Goal: Check status: Check status

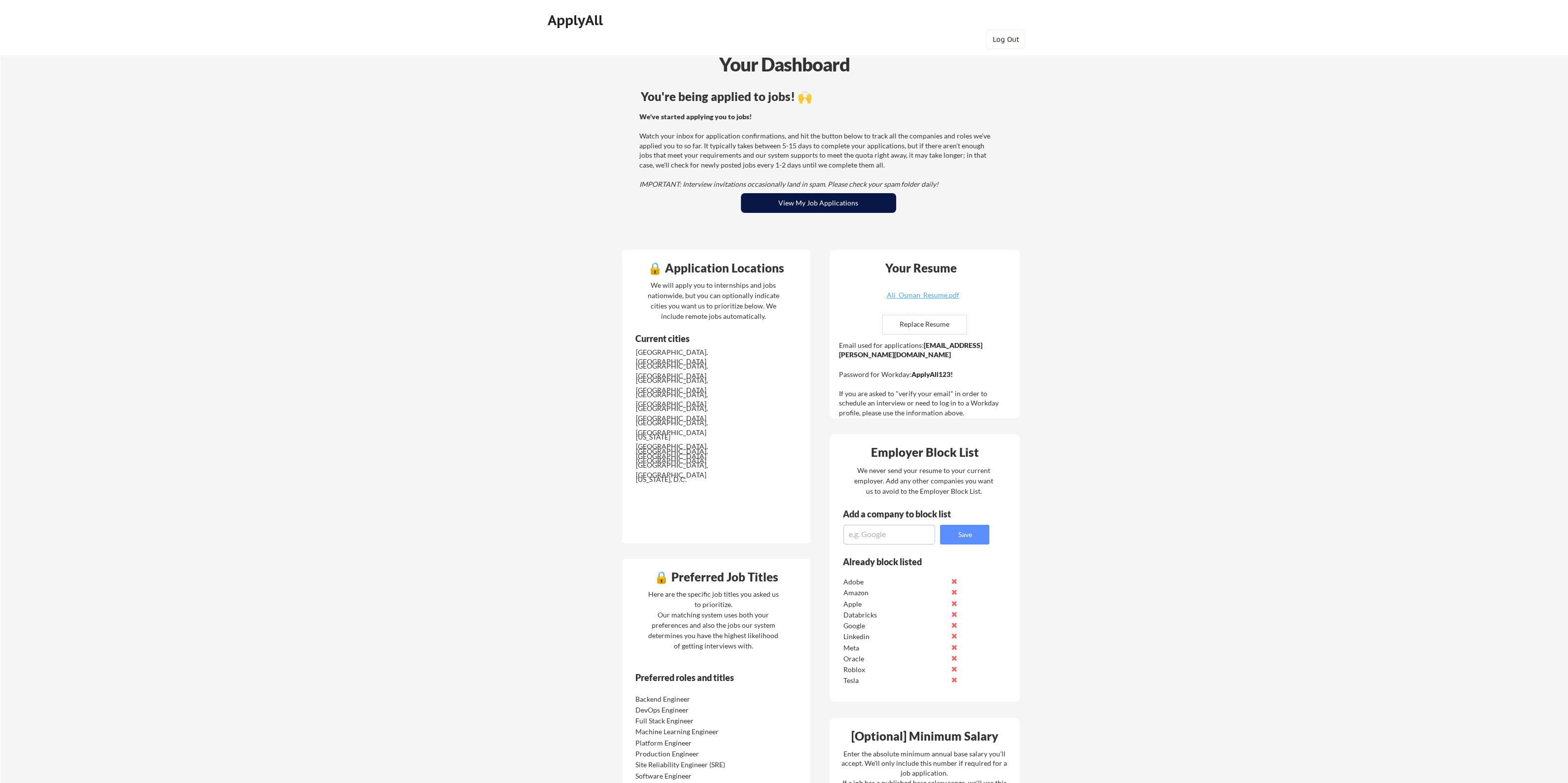
click at [780, 210] on button "View My Job Applications" at bounding box center [818, 203] width 155 height 20
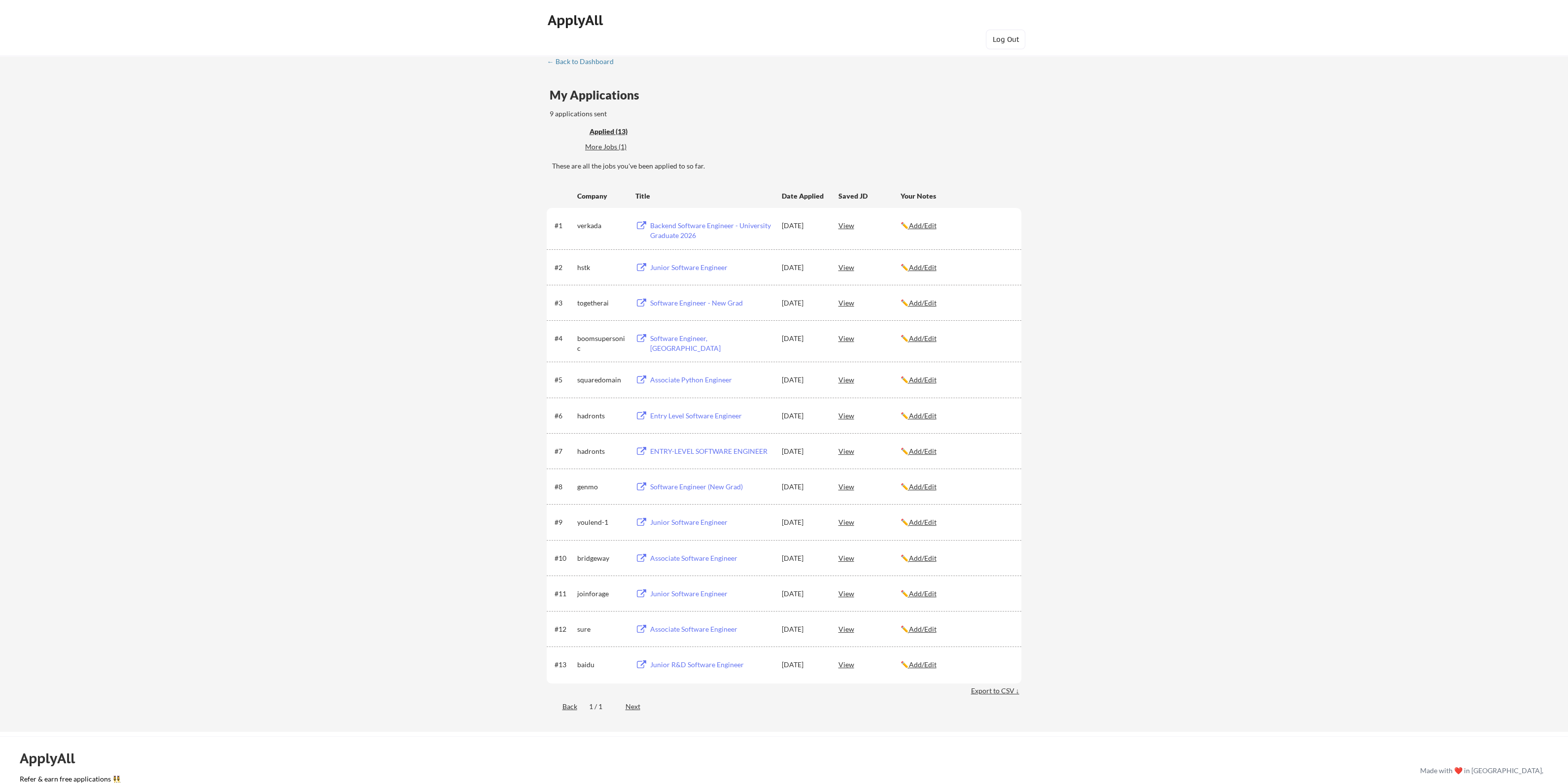
click at [649, 262] on div "Junior Software Engineer" at bounding box center [709, 267] width 125 height 18
click at [640, 301] on button at bounding box center [641, 303] width 12 height 9
click at [626, 706] on div "Next" at bounding box center [638, 706] width 26 height 10
click at [581, 706] on div "Back 1 / 1 Next" at bounding box center [784, 707] width 475 height 20
click at [698, 269] on div "Junior Software Engineer" at bounding box center [710, 267] width 122 height 10
